Goal: Task Accomplishment & Management: Manage account settings

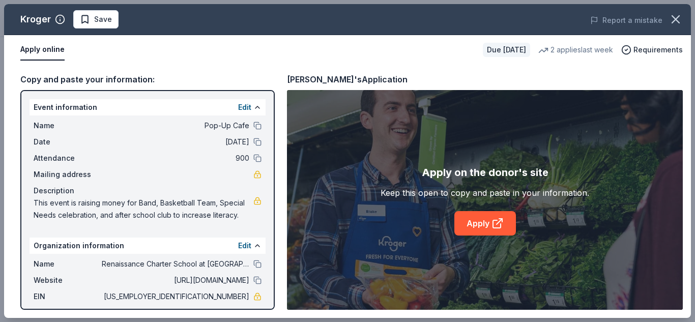
scroll to position [243, 0]
click at [84, 19] on span "Save" at bounding box center [96, 19] width 32 height 12
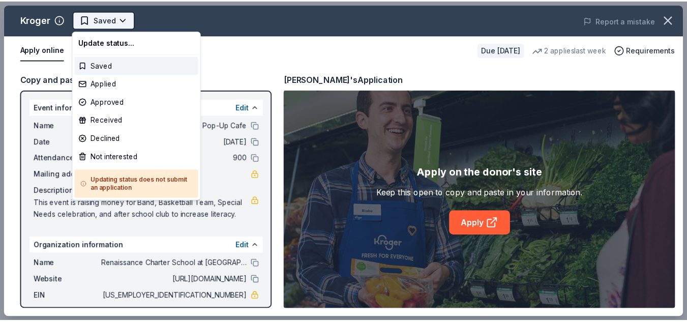
scroll to position [0, 0]
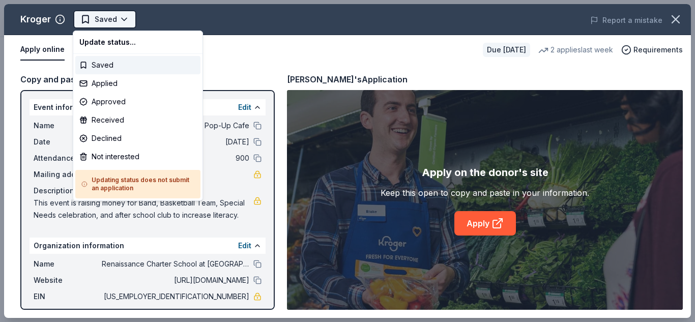
click at [116, 19] on html "Pop-Up Cafe Saved Apply Due [DATE] Share Kroger 3.0 • 4 reviews 2 applies last …" at bounding box center [347, 161] width 695 height 322
click at [140, 86] on div "Applied" at bounding box center [137, 83] width 125 height 18
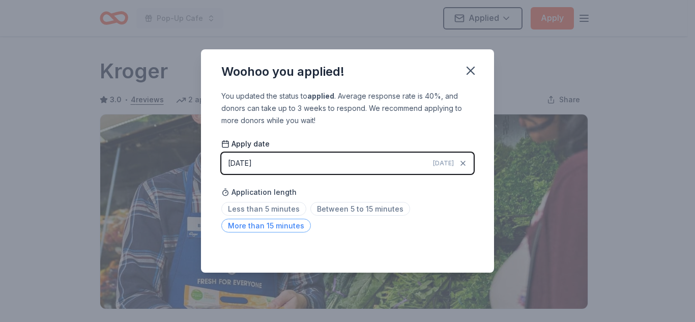
click at [286, 230] on span "More than 15 minutes" at bounding box center [265, 226] width 89 height 14
click at [471, 70] on icon "button" at bounding box center [470, 70] width 7 height 7
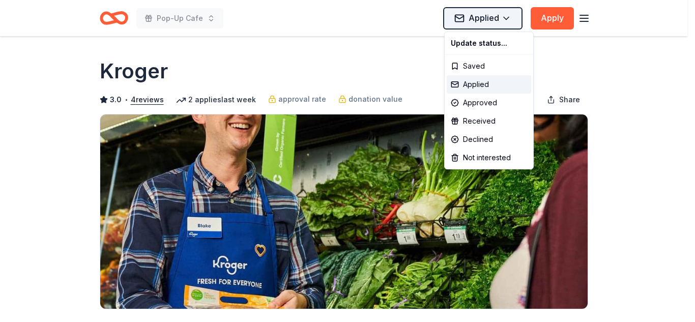
click at [480, 15] on html "Pop-Up Cafe Applied Apply Due [DATE] Share Kroger 3.0 • 4 reviews 2 applies las…" at bounding box center [347, 161] width 695 height 322
click at [491, 85] on div "Applied" at bounding box center [488, 84] width 84 height 18
click at [512, 21] on html "Pop-Up Cafe Applied Apply Due [DATE] Share Kroger 3.0 • 4 reviews 2 applies las…" at bounding box center [347, 161] width 695 height 322
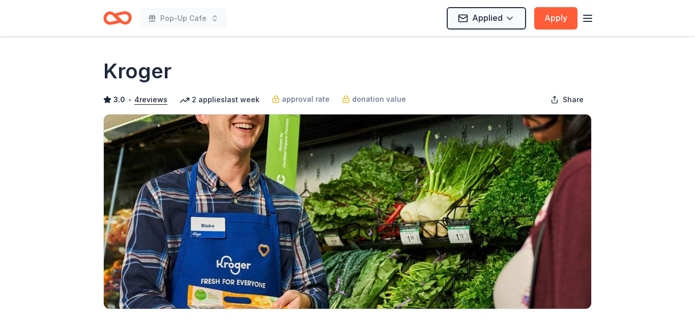
click at [597, 74] on html "Pop-Up Cafe Applied Apply Due [DATE] Share Kroger 3.0 • 4 reviews 2 applies las…" at bounding box center [347, 161] width 695 height 322
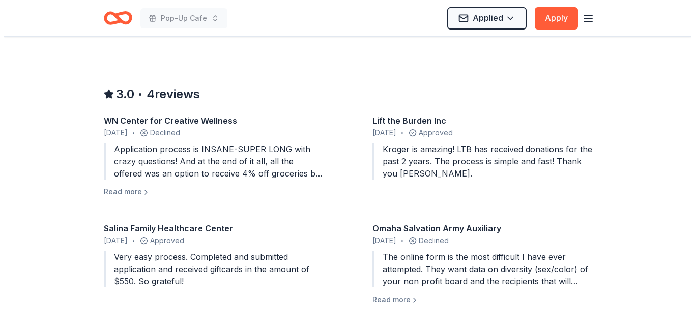
scroll to position [981, 0]
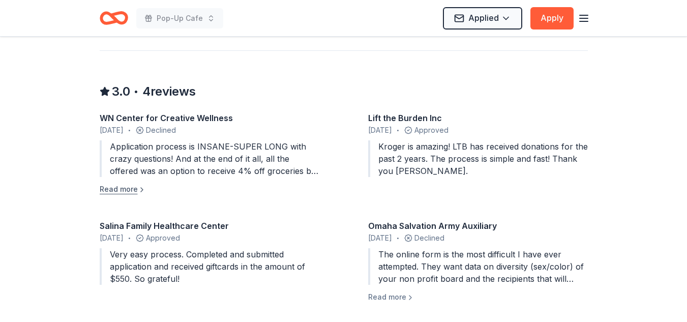
click at [130, 183] on button "Read more" at bounding box center [123, 189] width 46 height 12
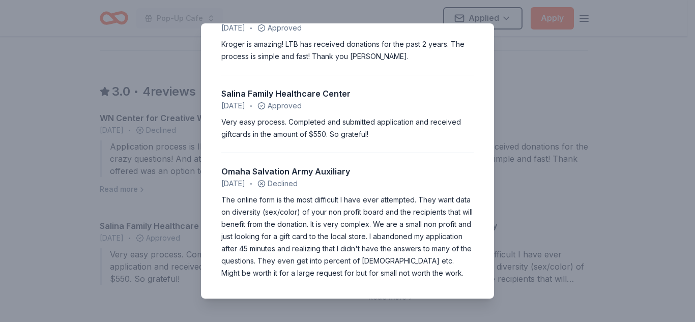
scroll to position [170, 0]
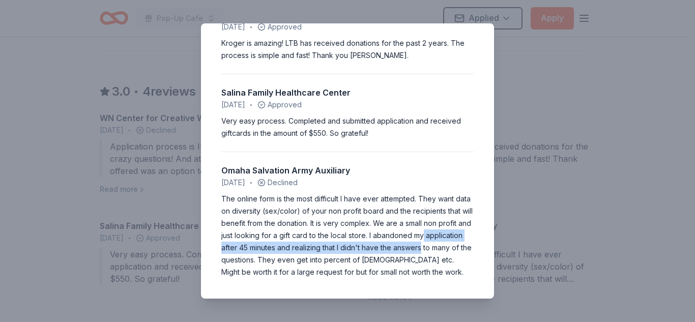
drag, startPoint x: 484, startPoint y: 242, endPoint x: 476, endPoint y: 229, distance: 15.5
click at [476, 229] on div "3.0 • 4 reviews WN Center for Creative Wellness [DATE] • Declined Application p…" at bounding box center [347, 160] width 293 height 275
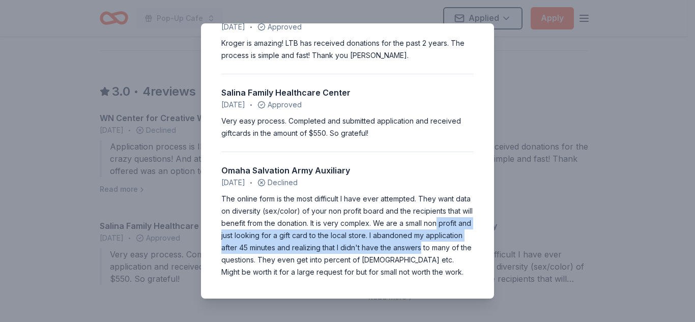
click at [469, 234] on div "3.0 • 4 reviews WN Center for Creative Wellness [DATE] • Declined Application p…" at bounding box center [347, 160] width 293 height 275
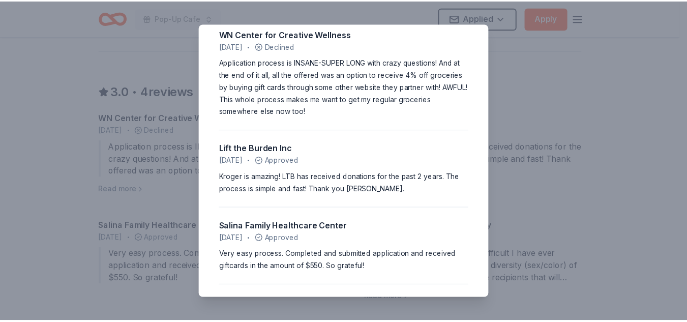
scroll to position [21, 0]
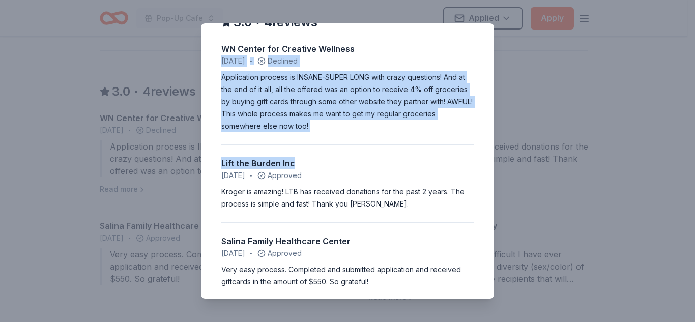
drag, startPoint x: 485, startPoint y: 154, endPoint x: 492, endPoint y: 40, distance: 114.1
click at [492, 40] on div "3.0 • 4 reviews WN Center for Creative Wellness [DATE] • Declined Application p…" at bounding box center [347, 160] width 293 height 275
click at [545, 62] on div "3.0 • 4 reviews WN Center for Creative Wellness [DATE] • Declined Application p…" at bounding box center [347, 161] width 695 height 322
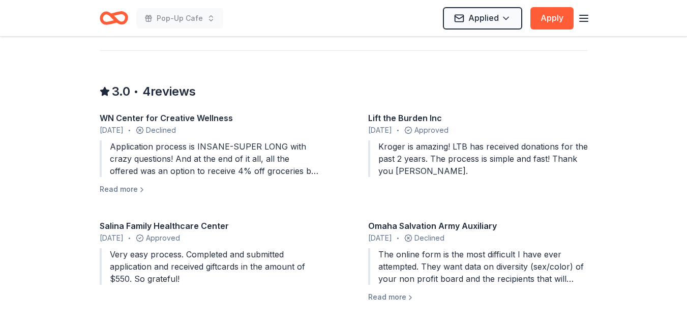
scroll to position [0, 0]
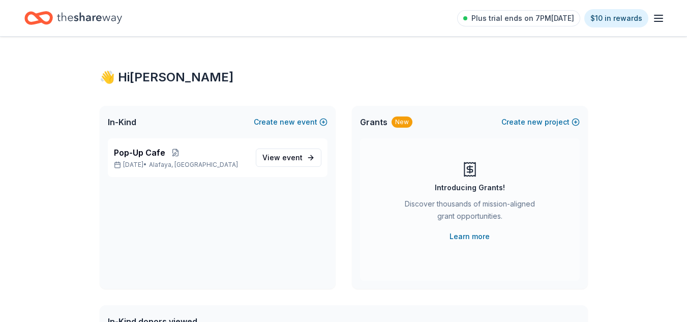
click at [79, 23] on icon "Home" at bounding box center [89, 18] width 65 height 21
click at [294, 159] on span "event" at bounding box center [292, 157] width 20 height 9
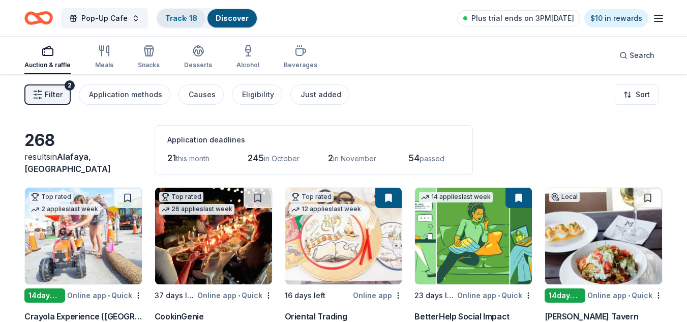
click at [179, 24] on div "Track · 18" at bounding box center [181, 18] width 48 height 18
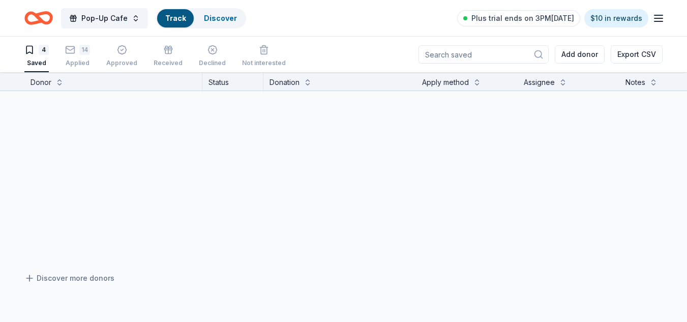
scroll to position [1, 0]
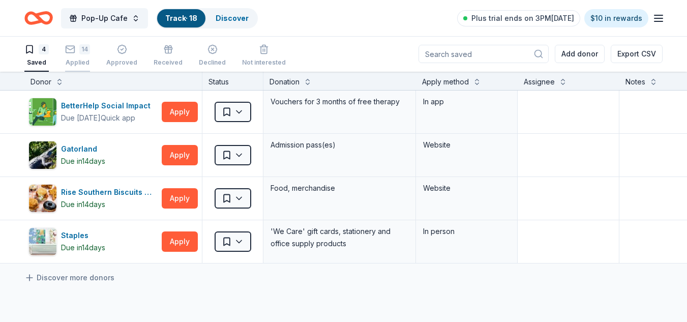
click at [82, 53] on div "14" at bounding box center [84, 49] width 11 height 10
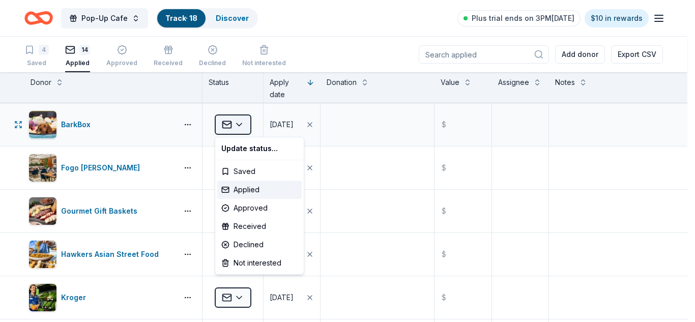
click at [244, 126] on html "Pop-Up Cafe Track · 18 Discover Plus trial ends on 3PM[DATE] $10 in rewards 4 S…" at bounding box center [347, 161] width 695 height 322
click at [265, 206] on div "Approved" at bounding box center [259, 208] width 84 height 18
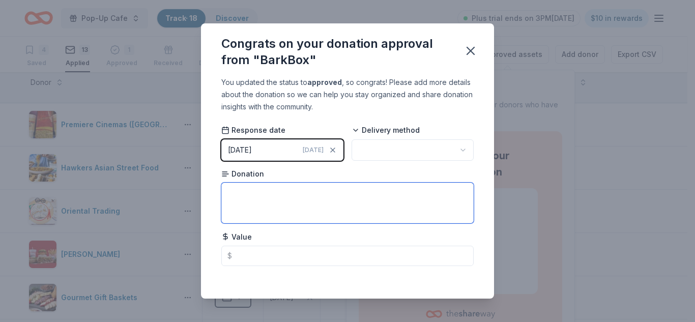
click at [385, 201] on textarea at bounding box center [347, 203] width 252 height 41
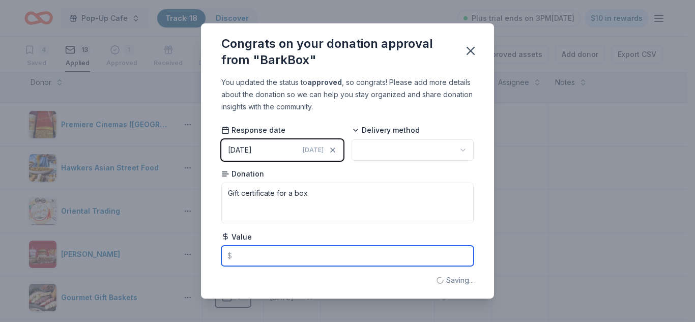
type textarea "Gift certificate for a box"
click at [386, 259] on input "text" at bounding box center [347, 256] width 252 height 20
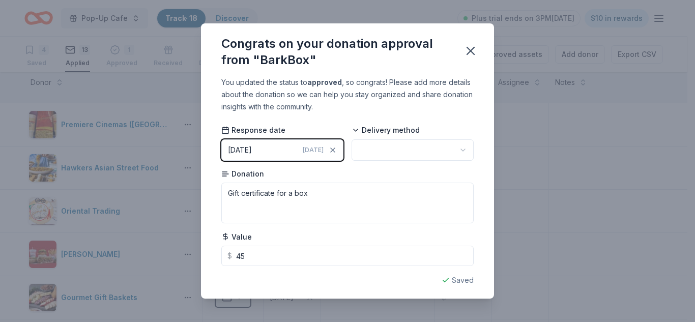
type input "45.00"
click at [372, 140] on html "Pop-Up Cafe Track · 18 Discover Plus trial ends on 3PM, 10/1 $10 in rewards 4 S…" at bounding box center [347, 161] width 695 height 322
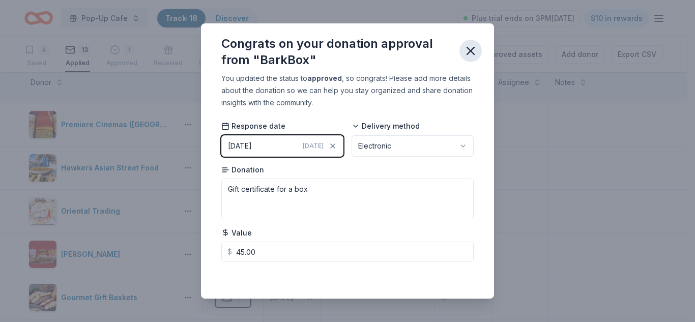
click at [468, 51] on icon "button" at bounding box center [470, 51] width 14 height 14
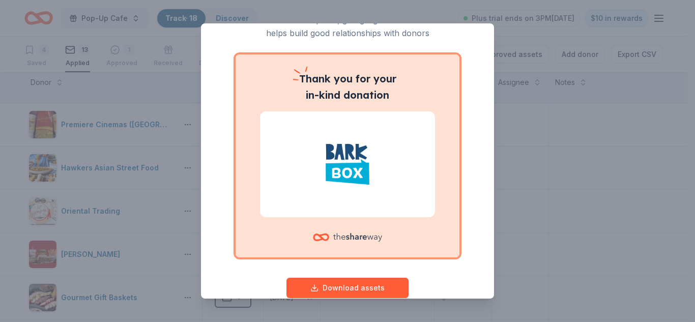
scroll to position [73, 0]
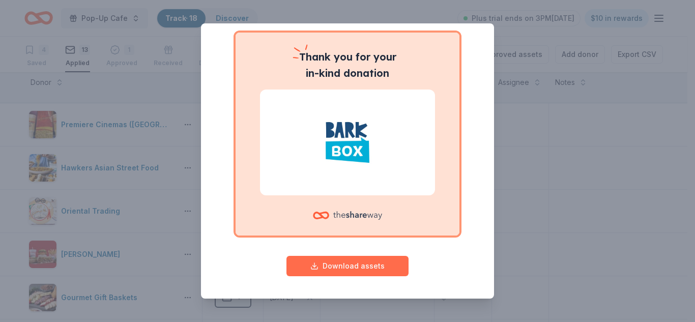
click at [351, 264] on button "Download assets" at bounding box center [347, 266] width 122 height 20
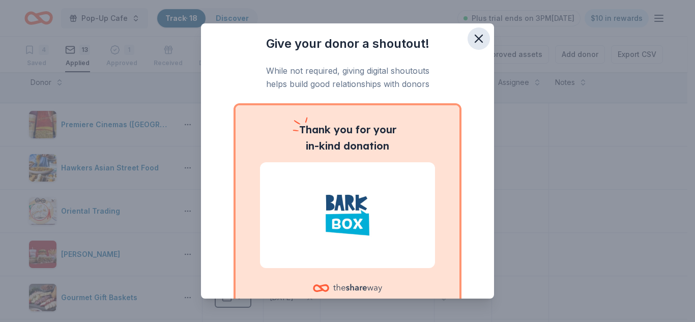
click at [473, 40] on icon "button" at bounding box center [478, 39] width 14 height 14
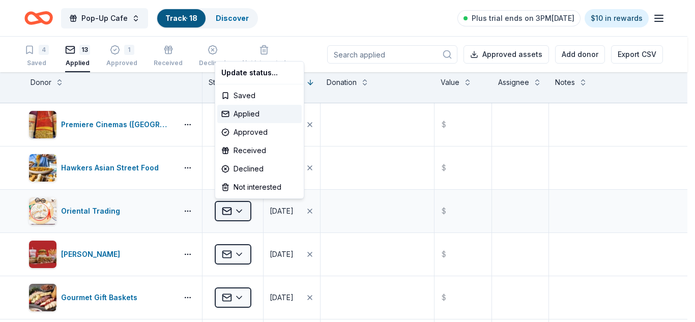
click at [246, 213] on html "Pop-Up Cafe Track · 18 Discover Plus trial ends on 3PM, 10/1 $10 in rewards 4 S…" at bounding box center [347, 161] width 695 height 322
click at [249, 130] on div "Approved" at bounding box center [259, 132] width 84 height 18
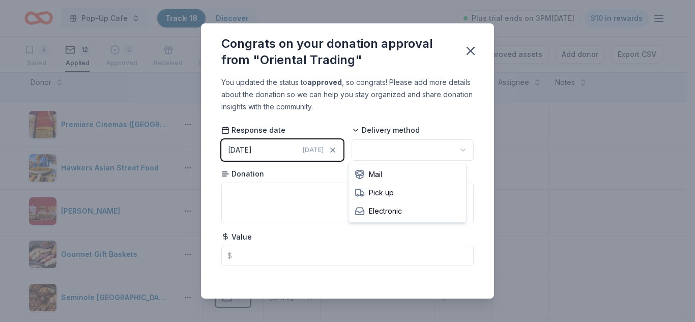
click at [396, 154] on html "Pop-Up Cafe Track · 18 Discover Plus trial ends on 3PM, 10/1 $10 in rewards 4 S…" at bounding box center [347, 161] width 695 height 322
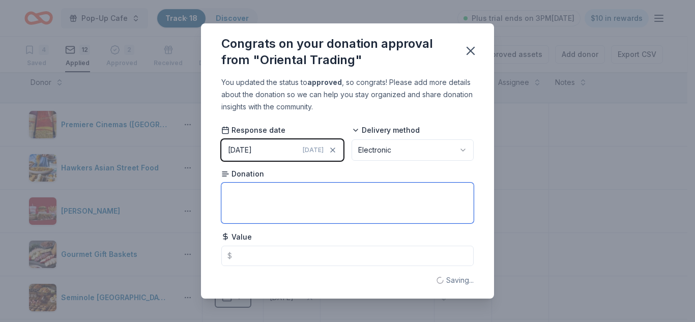
click at [324, 209] on textarea at bounding box center [347, 203] width 252 height 41
type textarea "$"
type textarea "Gift certifcate"
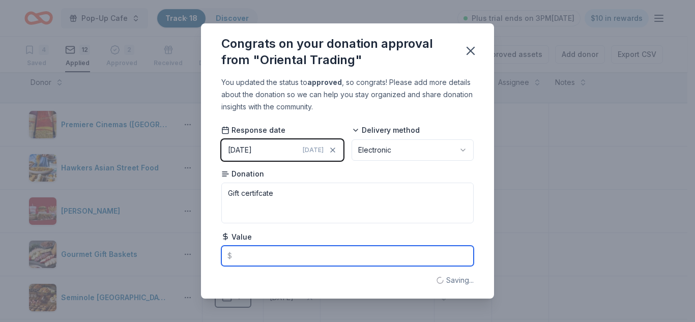
click at [309, 264] on input "text" at bounding box center [347, 256] width 252 height 20
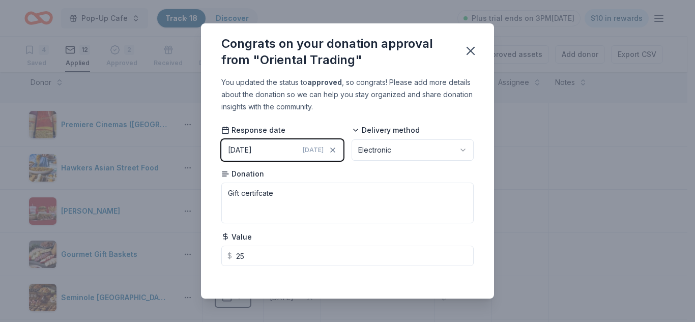
type input "25.00"
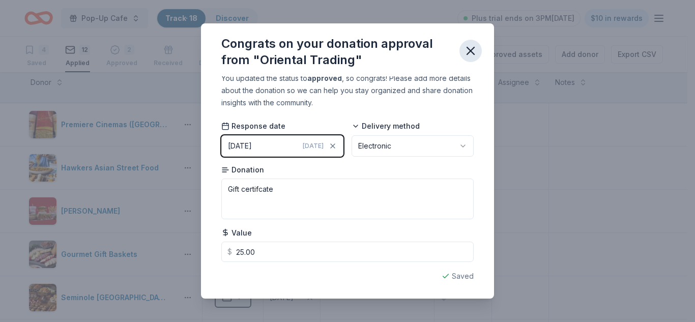
click at [468, 49] on icon "button" at bounding box center [470, 51] width 14 height 14
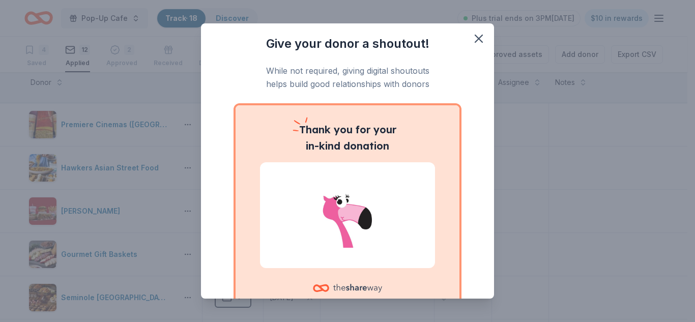
scroll to position [73, 0]
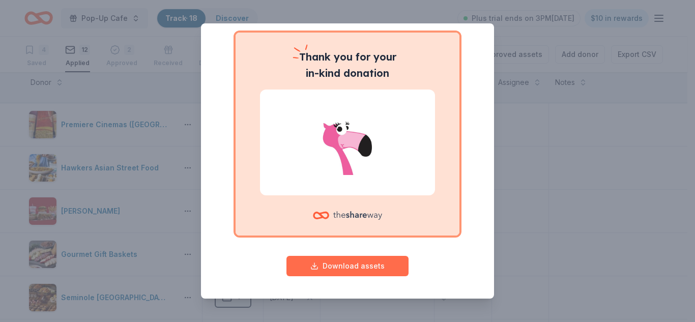
click at [341, 259] on button "Download assets" at bounding box center [347, 266] width 122 height 20
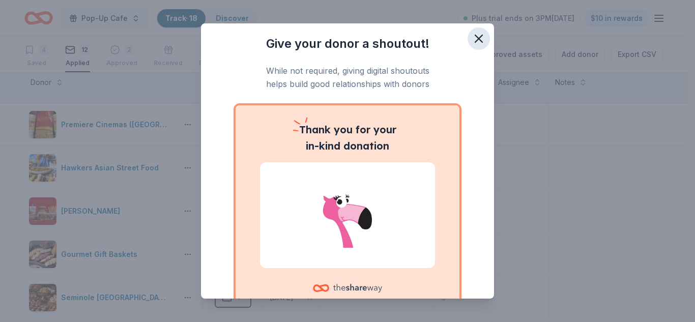
click at [473, 44] on icon "button" at bounding box center [478, 39] width 14 height 14
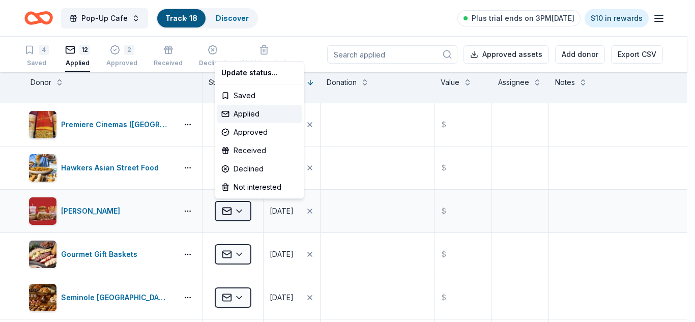
click at [243, 216] on html "Pop-Up Cafe Track · 18 Discover Plus trial ends on 3PM, 10/1 $10 in rewards 4 S…" at bounding box center [347, 161] width 695 height 322
click at [260, 132] on div "Approved" at bounding box center [259, 132] width 84 height 18
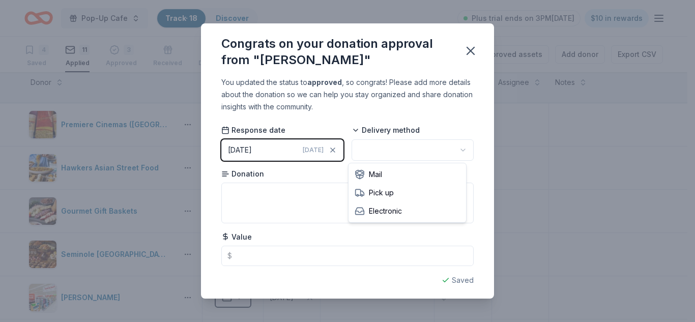
click at [401, 141] on html "Pop-Up Cafe Track · 18 Discover Plus trial ends on 3PM, 10/1 $10 in rewards 4 S…" at bounding box center [347, 161] width 695 height 322
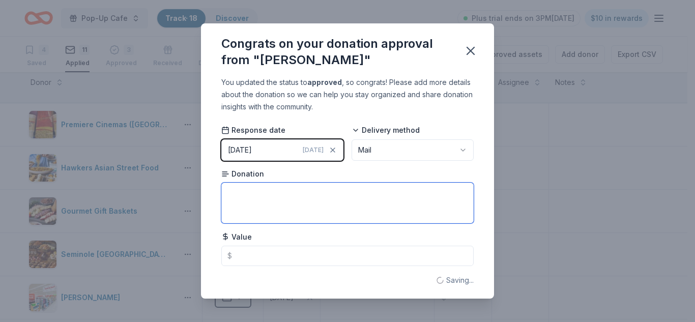
click at [336, 212] on textarea at bounding box center [347, 203] width 252 height 41
type textarea "Gift Bag"
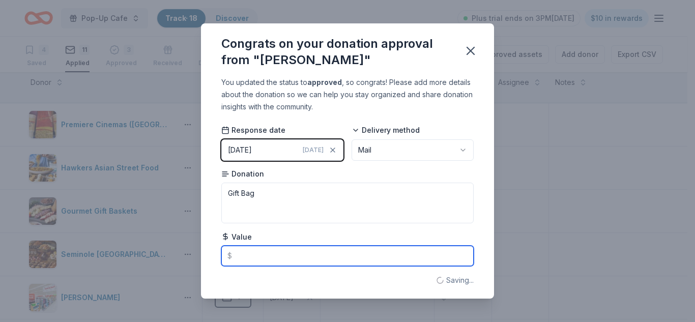
click at [350, 261] on input "text" at bounding box center [347, 256] width 252 height 20
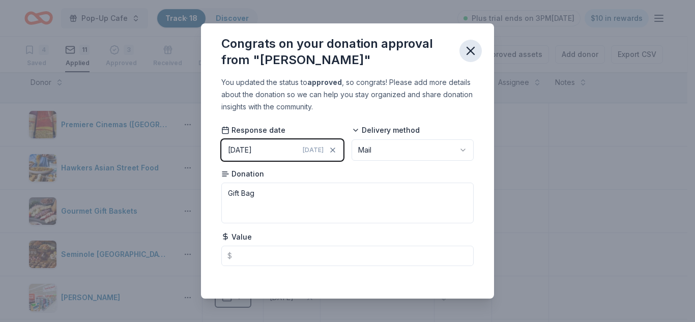
click at [467, 50] on icon "button" at bounding box center [470, 51] width 14 height 14
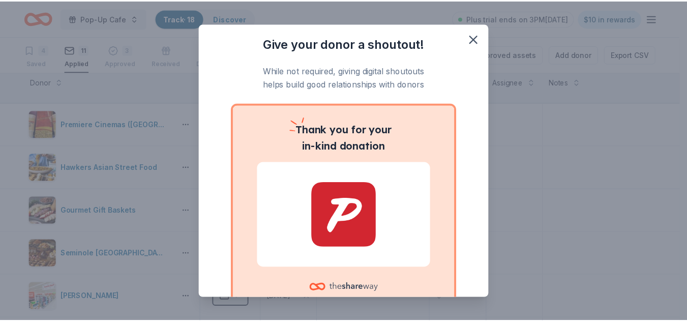
scroll to position [73, 0]
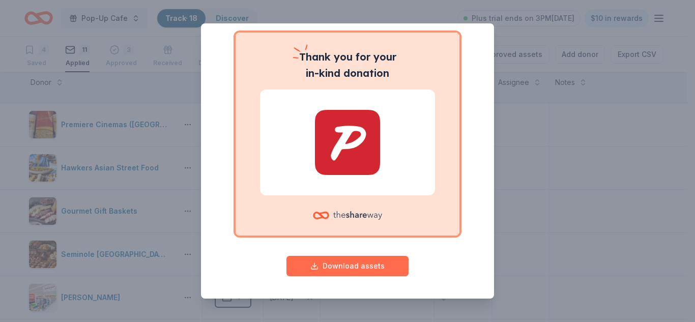
click at [345, 268] on button "Download assets" at bounding box center [347, 266] width 122 height 20
click at [528, 108] on div "Give your donor a shoutout! While not required, giving digital shoutouts helps …" at bounding box center [347, 161] width 695 height 322
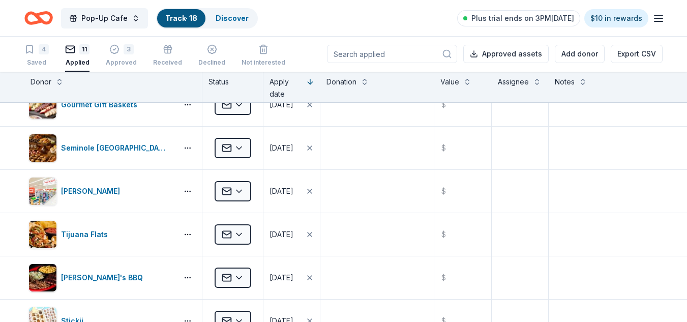
scroll to position [0, 0]
